Goal: Find specific page/section: Find specific page/section

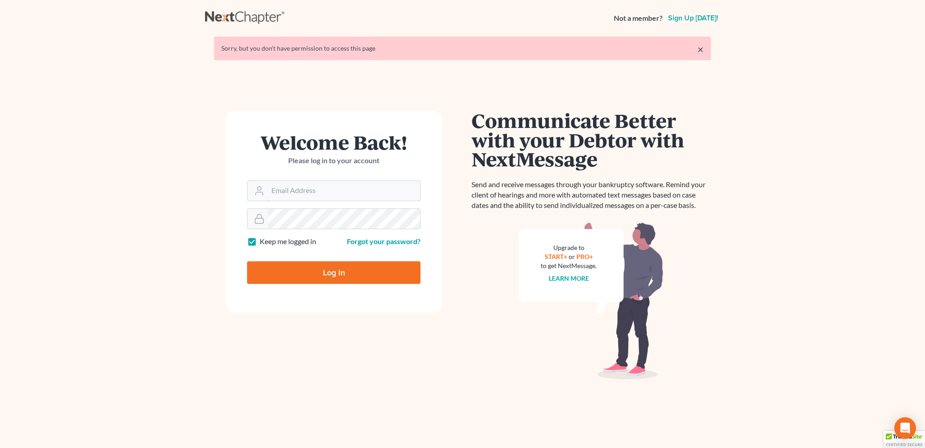
type input "[EMAIL_ADDRESS][DOMAIN_NAME]"
click at [314, 268] on input "Log In" at bounding box center [333, 272] width 173 height 23
type input "Thinking..."
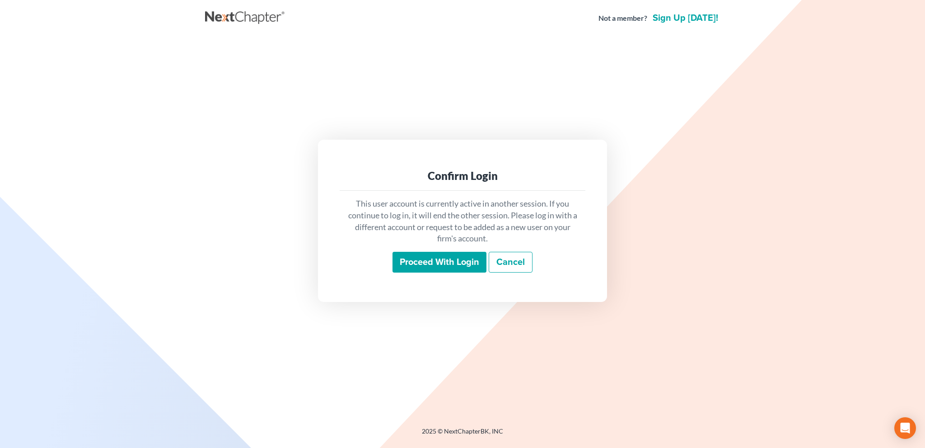
drag, startPoint x: 448, startPoint y: 259, endPoint x: 398, endPoint y: 210, distance: 70.6
click at [448, 259] on input "Proceed with login" at bounding box center [440, 262] width 94 height 21
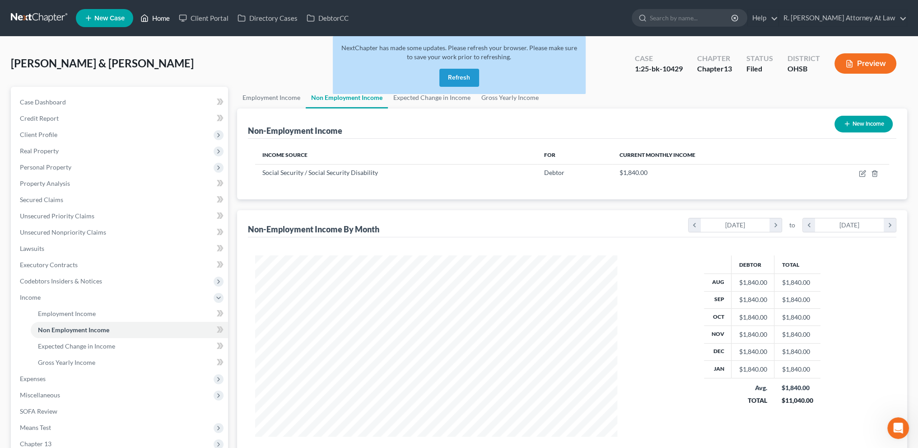
click at [161, 14] on link "Home" at bounding box center [155, 18] width 38 height 16
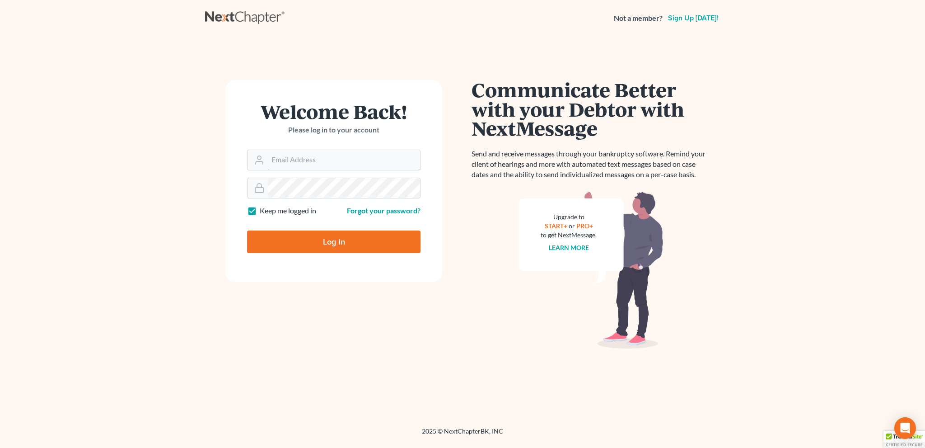
type input "[EMAIL_ADDRESS][DOMAIN_NAME]"
click at [336, 238] on input "Log In" at bounding box center [333, 241] width 173 height 23
type input "Thinking..."
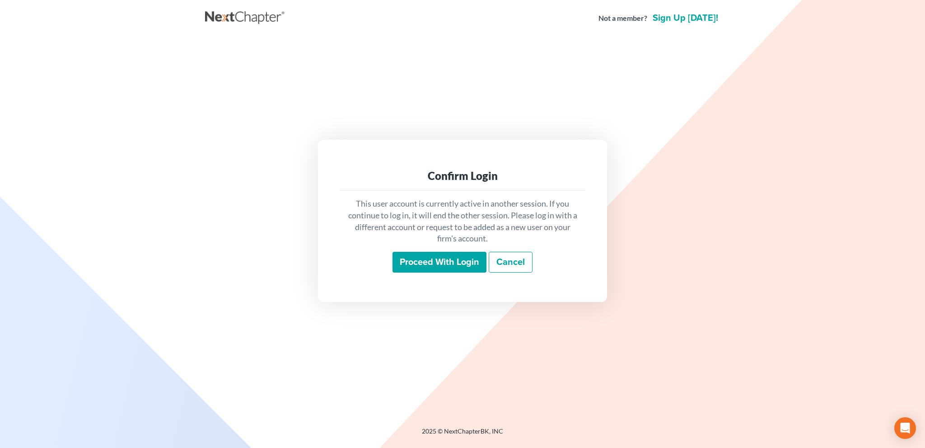
click at [442, 262] on input "Proceed with login" at bounding box center [440, 262] width 94 height 21
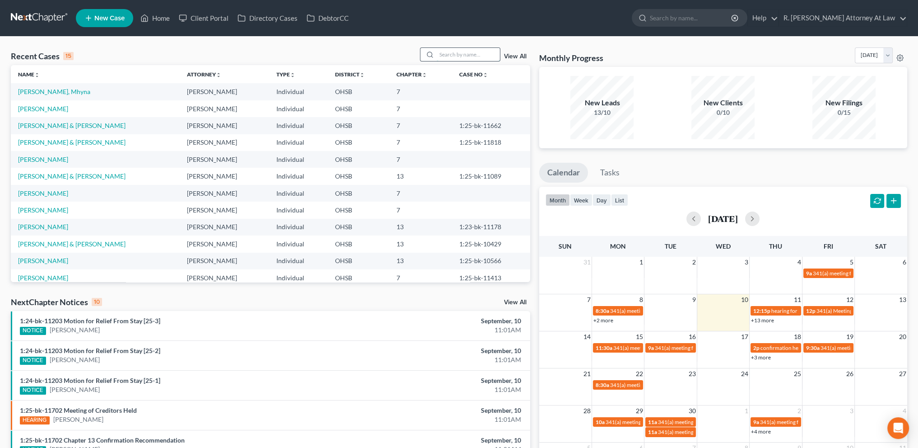
click at [440, 52] on input "search" at bounding box center [468, 54] width 63 height 13
type input "pickett"
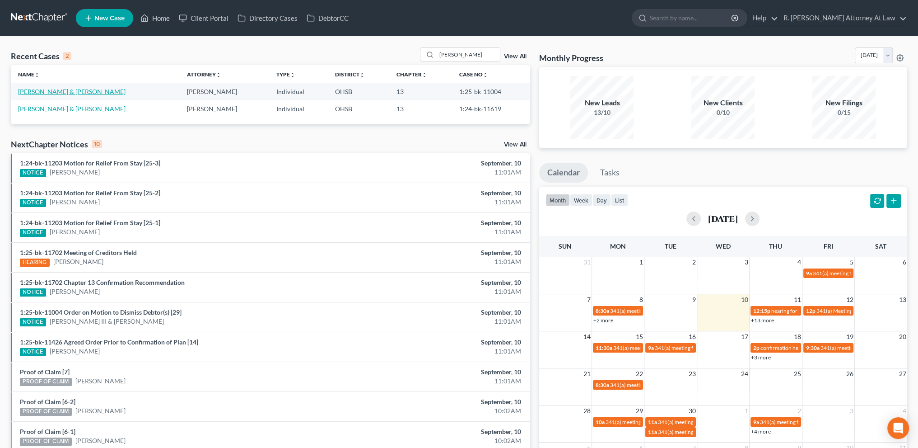
click at [40, 91] on link "Pickett, John & Deanna" at bounding box center [72, 92] width 108 height 8
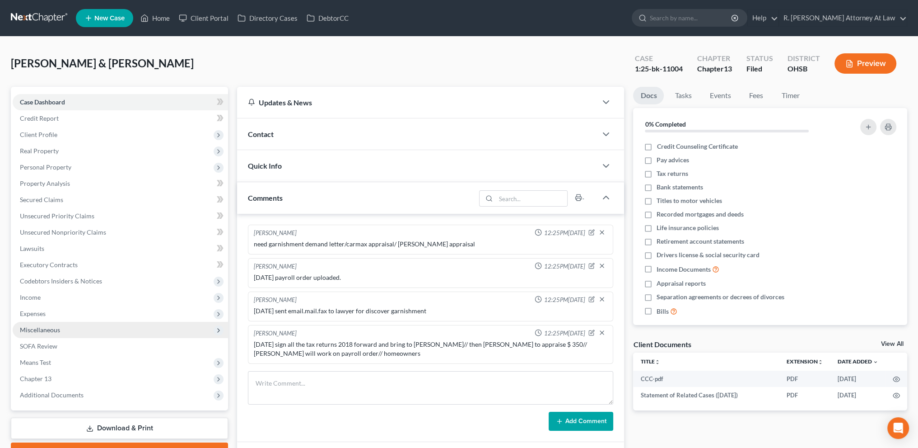
scroll to position [153, 0]
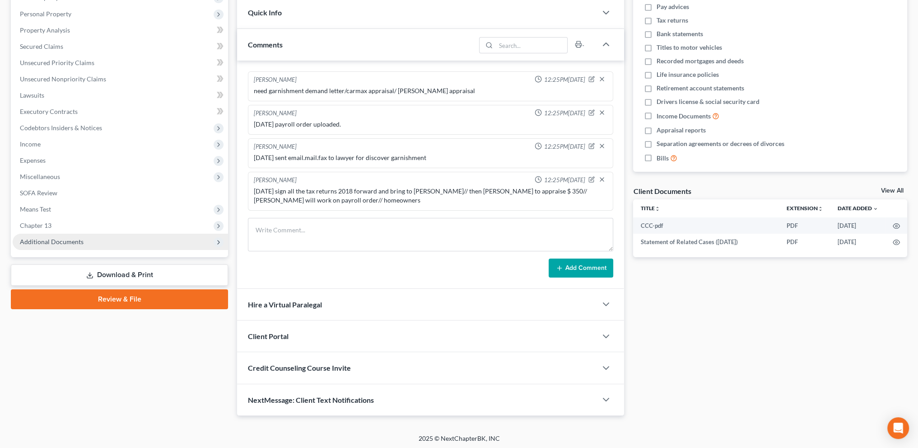
click at [37, 241] on span "Additional Documents" at bounding box center [52, 242] width 64 height 8
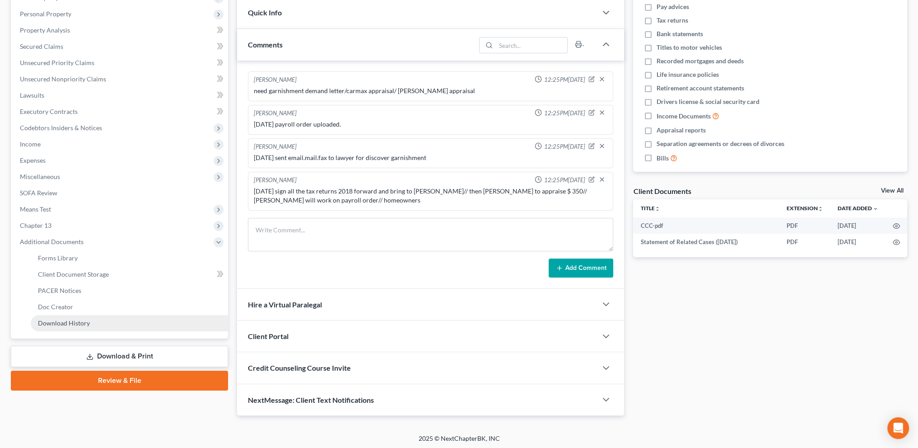
click at [58, 320] on span "Download History" at bounding box center [64, 323] width 52 height 8
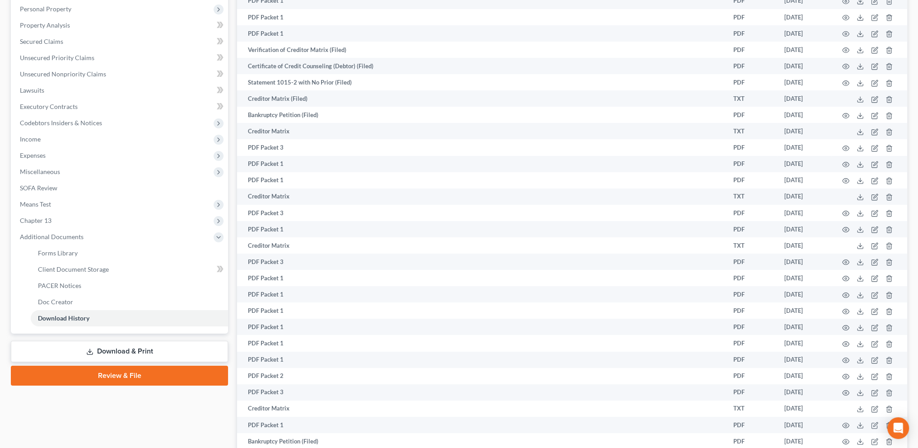
scroll to position [11, 0]
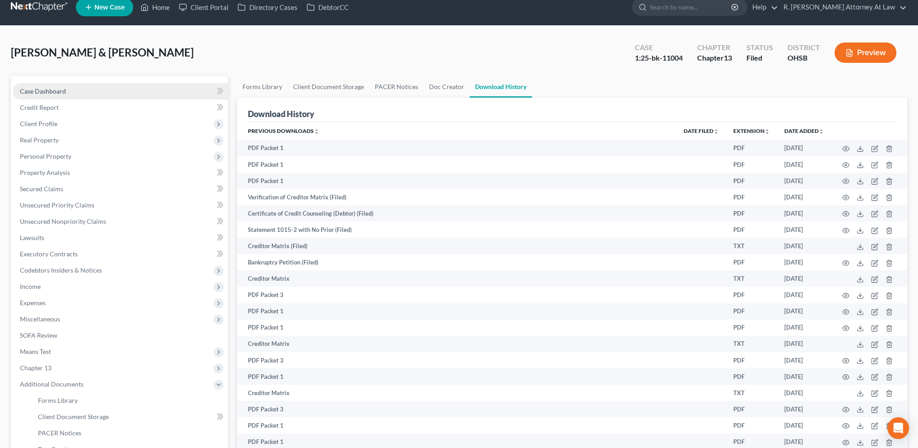
click at [36, 90] on span "Case Dashboard" at bounding box center [43, 91] width 46 height 8
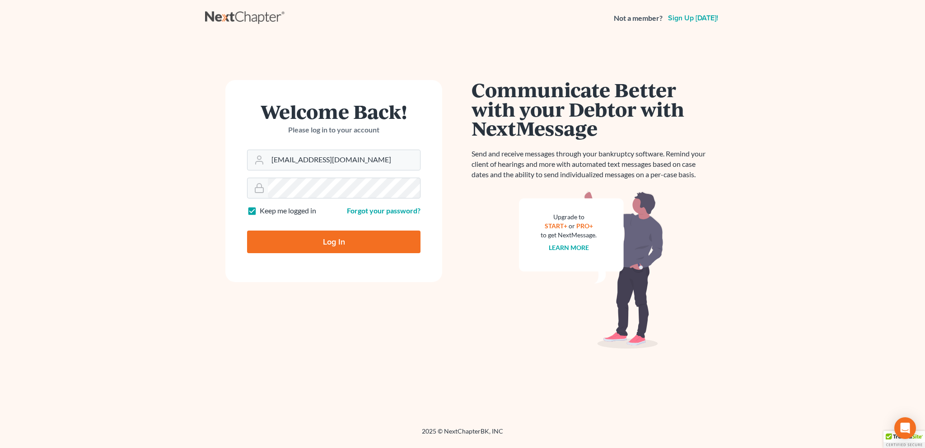
click at [342, 242] on input "Log In" at bounding box center [333, 241] width 173 height 23
type input "Thinking..."
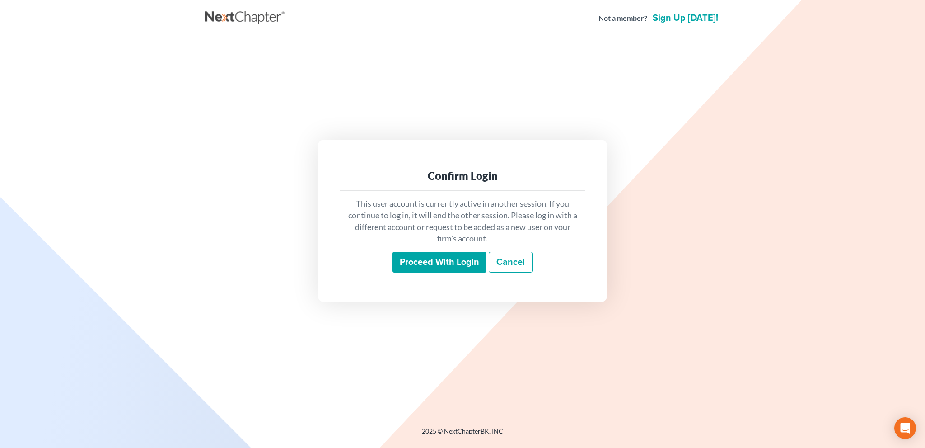
click at [436, 262] on input "Proceed with login" at bounding box center [440, 262] width 94 height 21
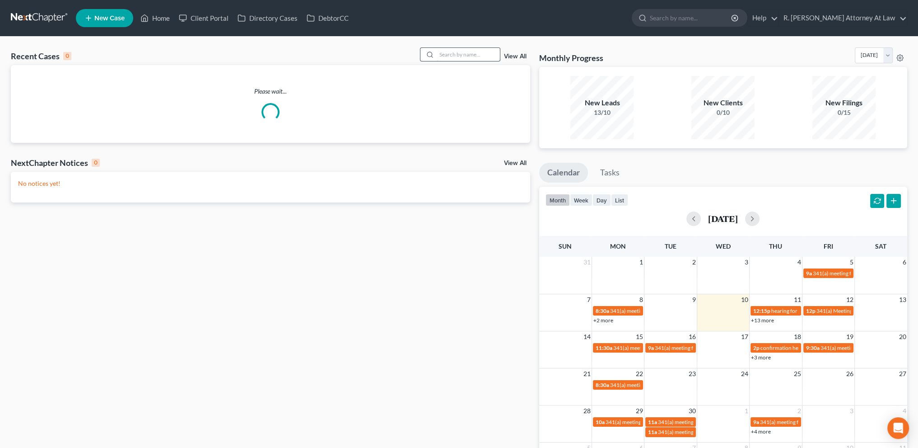
click at [477, 53] on input "search" at bounding box center [468, 54] width 63 height 13
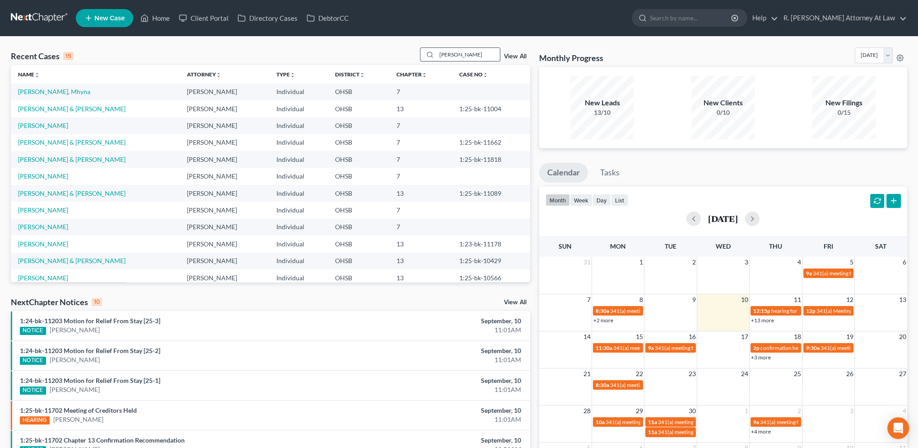
type input "[PERSON_NAME]"
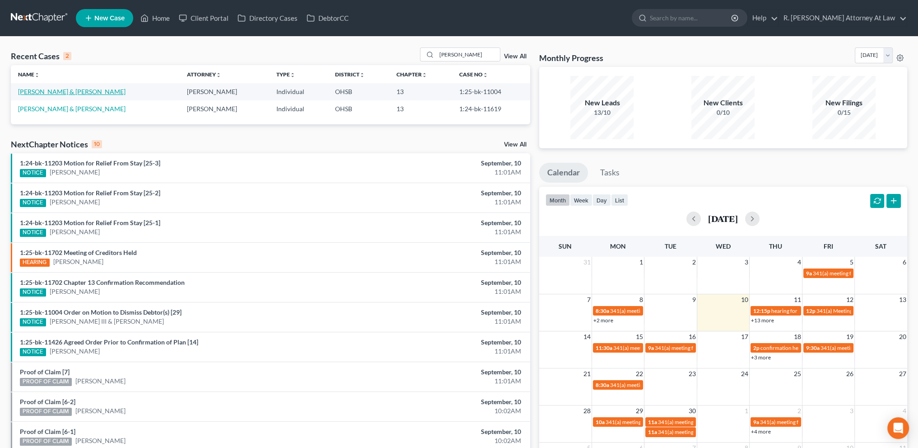
click at [59, 88] on link "[PERSON_NAME] & [PERSON_NAME]" at bounding box center [72, 92] width 108 height 8
